Goal: Transaction & Acquisition: Subscribe to service/newsletter

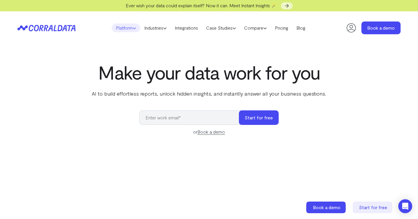
click at [133, 30] on icon at bounding box center [134, 27] width 3 height 3
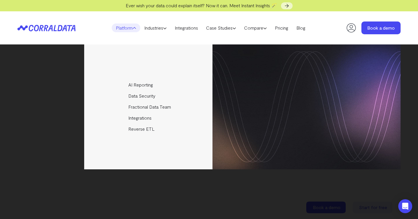
click at [51, 135] on div "AI Reporting Use AI to effortlessly answer any business questions from all your…" at bounding box center [208, 106] width 383 height 125
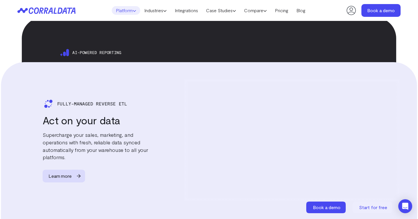
scroll to position [976, 0]
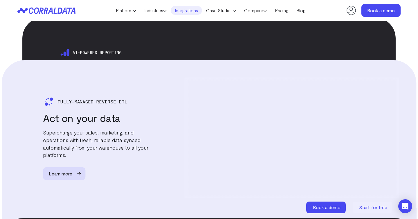
click at [199, 12] on link "Integrations" at bounding box center [186, 10] width 31 height 9
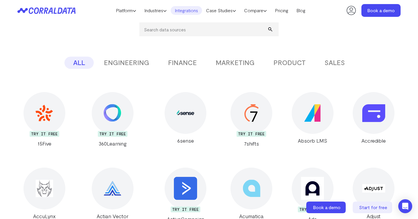
scroll to position [89, 0]
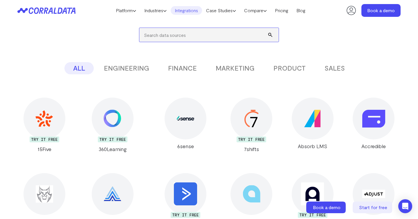
click at [219, 37] on input "search" at bounding box center [208, 35] width 139 height 14
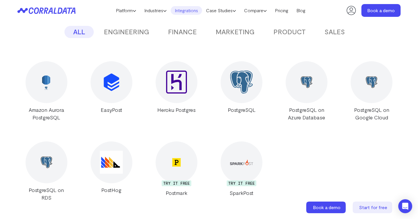
scroll to position [124, 0]
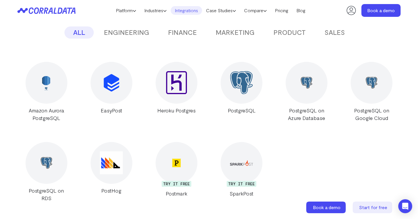
type input "post"
click at [43, 166] on img at bounding box center [47, 163] width 12 height 12
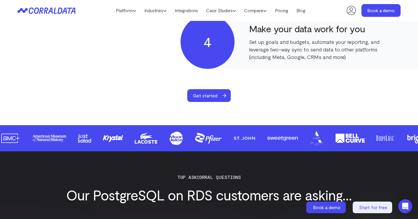
scroll to position [478, 0]
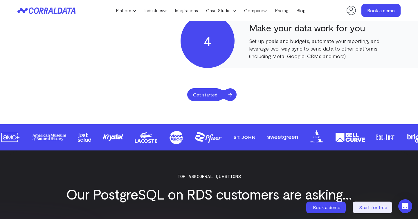
click at [189, 98] on span "Get started" at bounding box center [205, 94] width 36 height 13
